Goal: Task Accomplishment & Management: Manage account settings

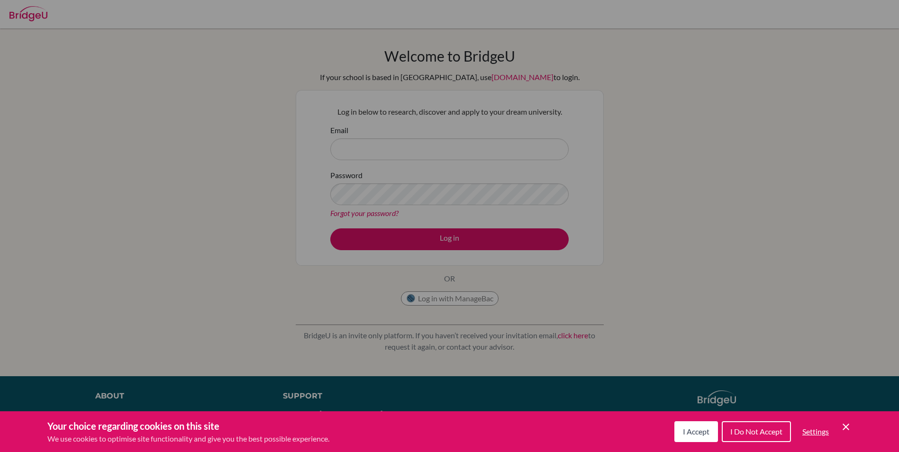
click at [845, 427] on icon "Cookie Control Close Icon" at bounding box center [846, 426] width 11 height 11
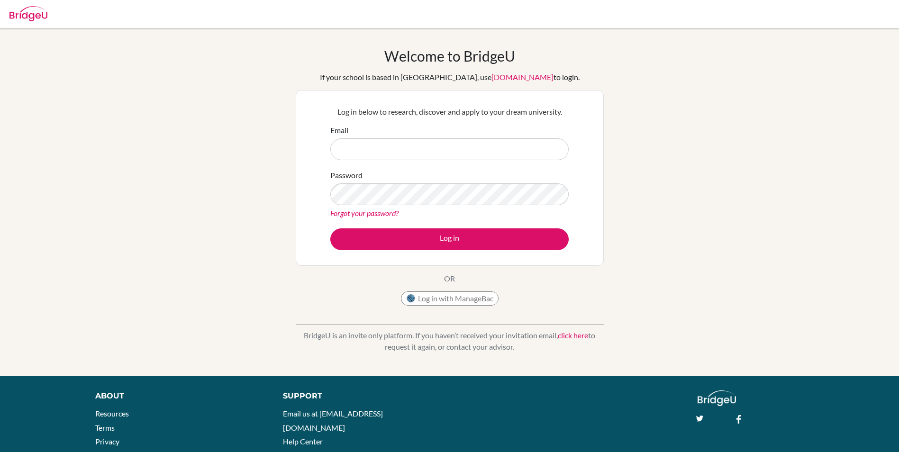
click at [364, 211] on link "Forgot your password?" at bounding box center [364, 213] width 68 height 9
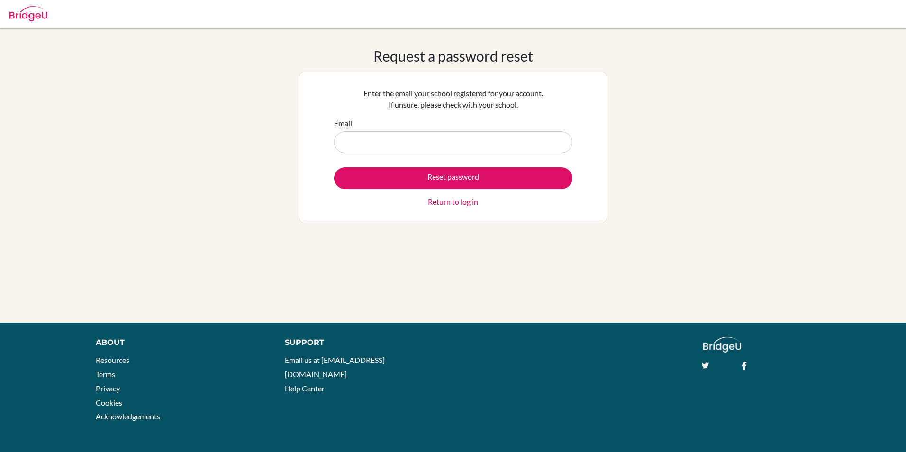
click at [369, 144] on input "Email" at bounding box center [453, 142] width 238 height 22
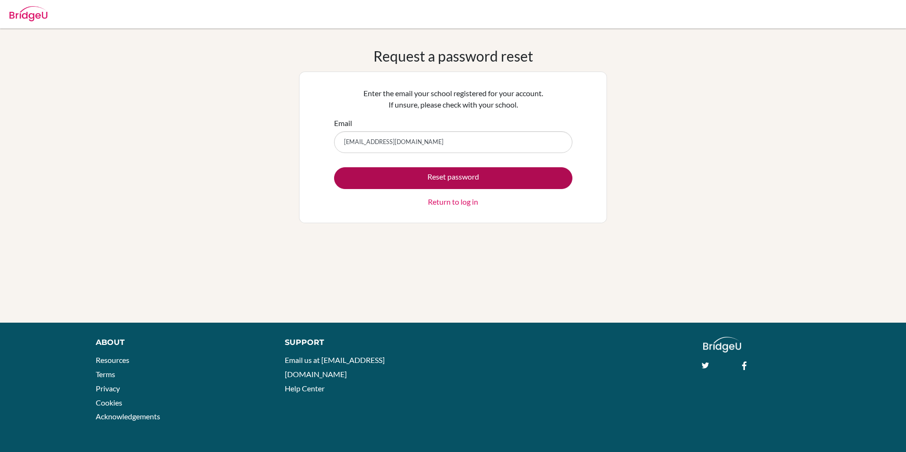
type input "harsimar6350@vivekhighschool.onmicrosoft.com"
click at [407, 177] on button "Reset password" at bounding box center [453, 178] width 238 height 22
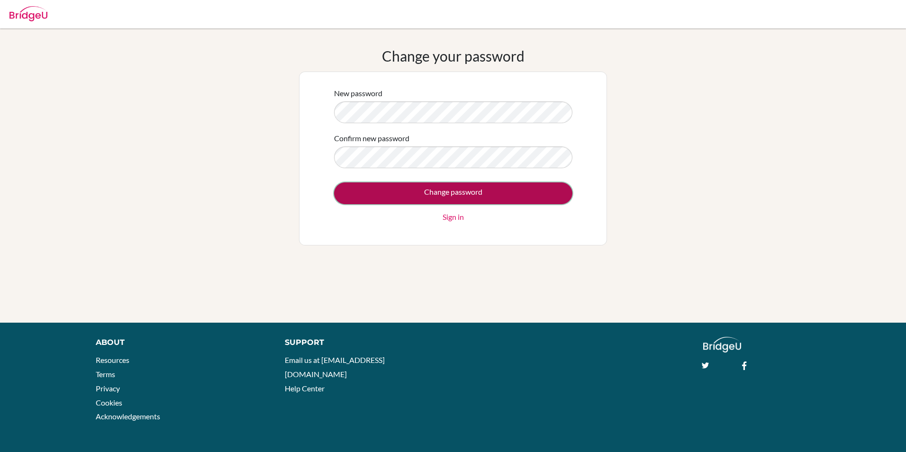
click at [514, 198] on input "Change password" at bounding box center [453, 194] width 238 height 22
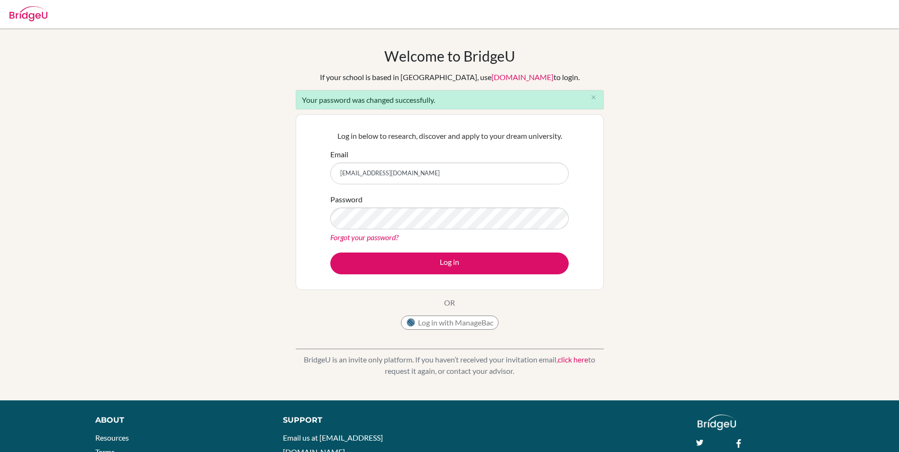
type input "[EMAIL_ADDRESS][DOMAIN_NAME]"
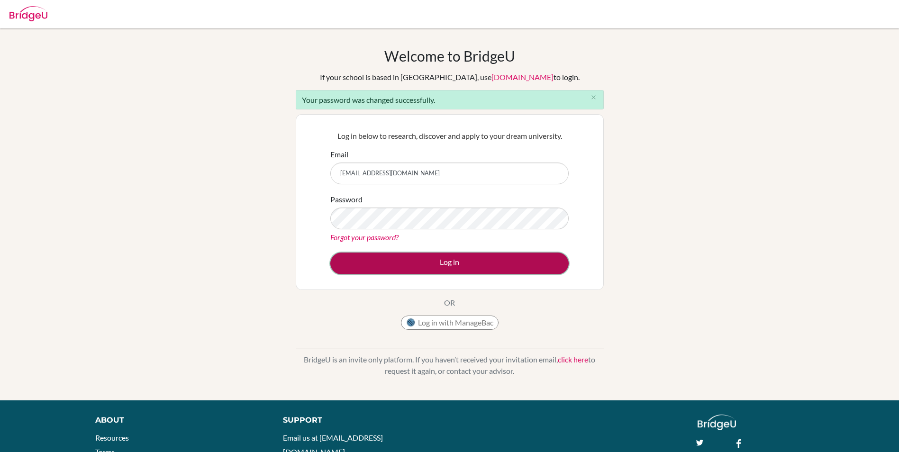
click at [494, 265] on button "Log in" at bounding box center [449, 264] width 238 height 22
